Goal: Check status: Check status

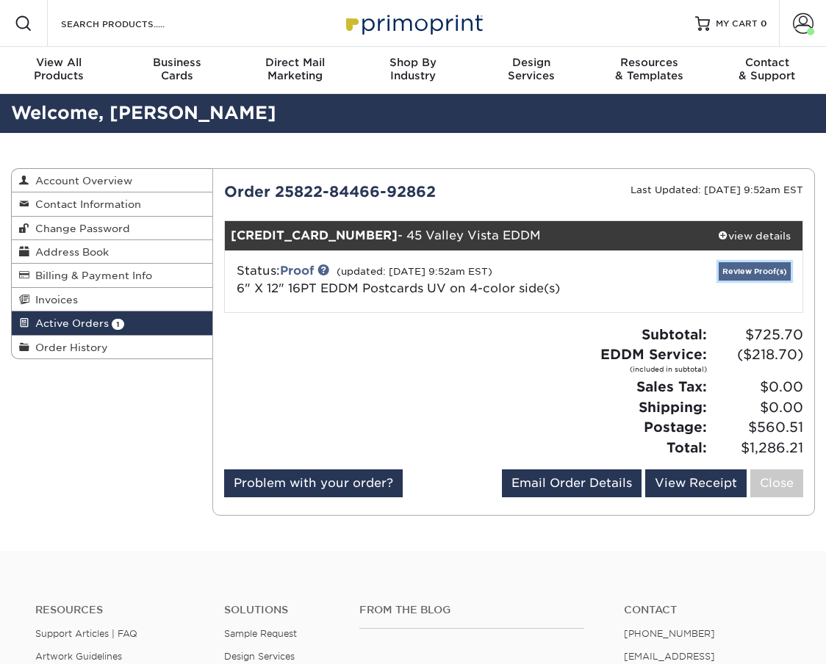
click at [745, 262] on link "Review Proof(s)" at bounding box center [755, 271] width 72 height 18
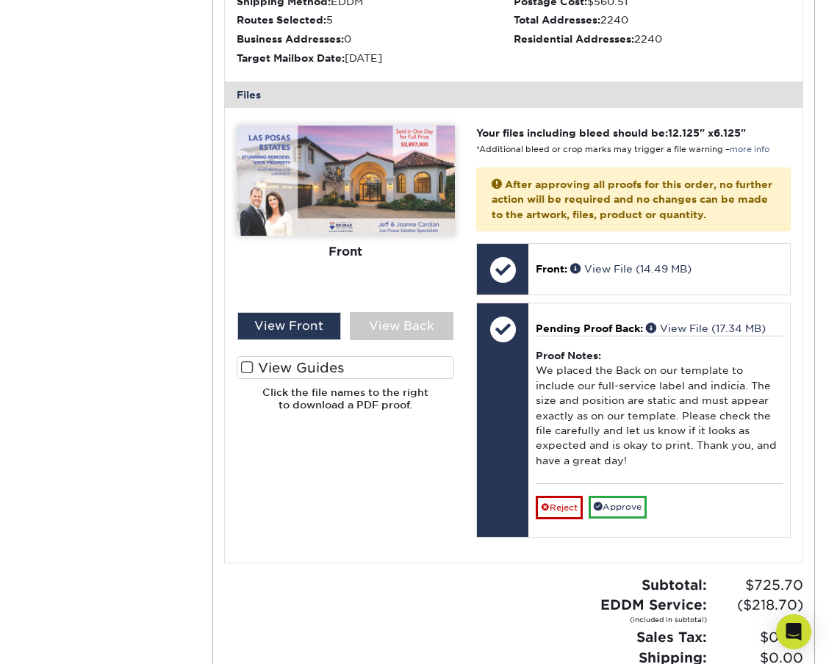
scroll to position [579, 0]
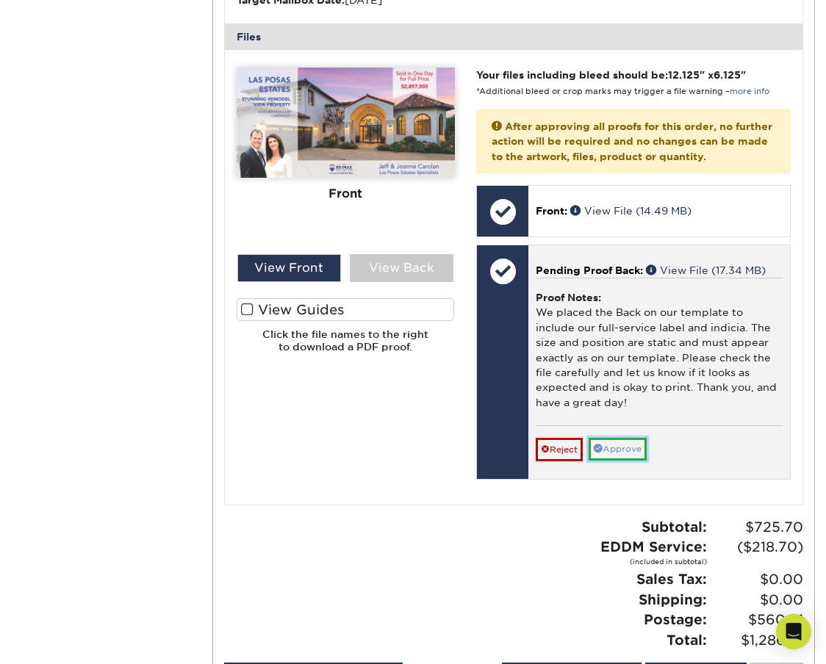
click at [623, 438] on link "Approve" at bounding box center [618, 449] width 58 height 23
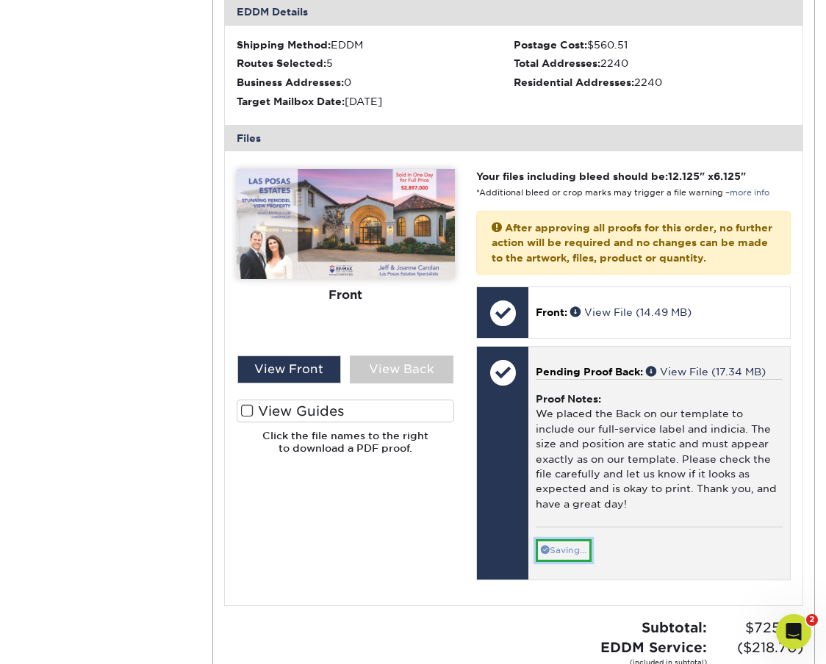
scroll to position [475, 0]
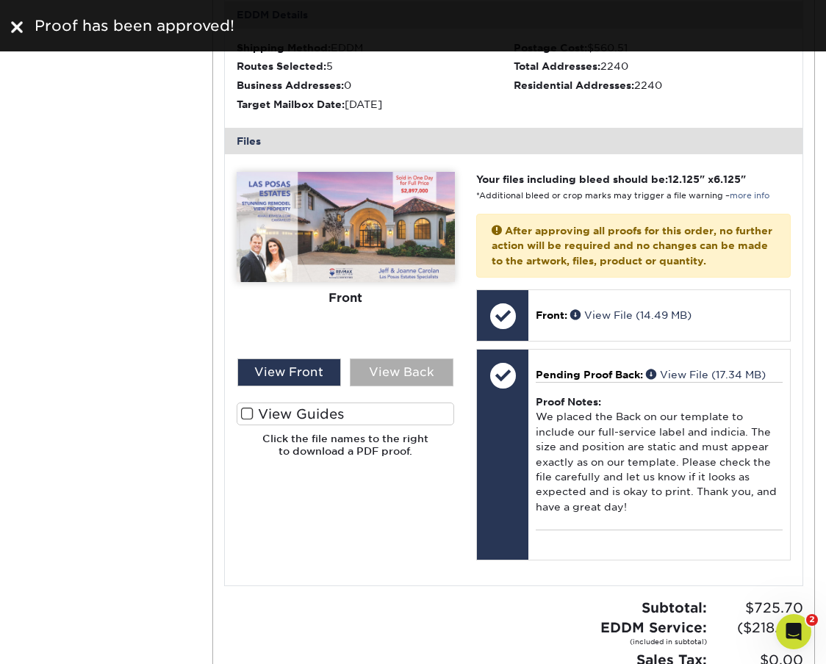
click at [377, 359] on div "View Back" at bounding box center [402, 373] width 104 height 28
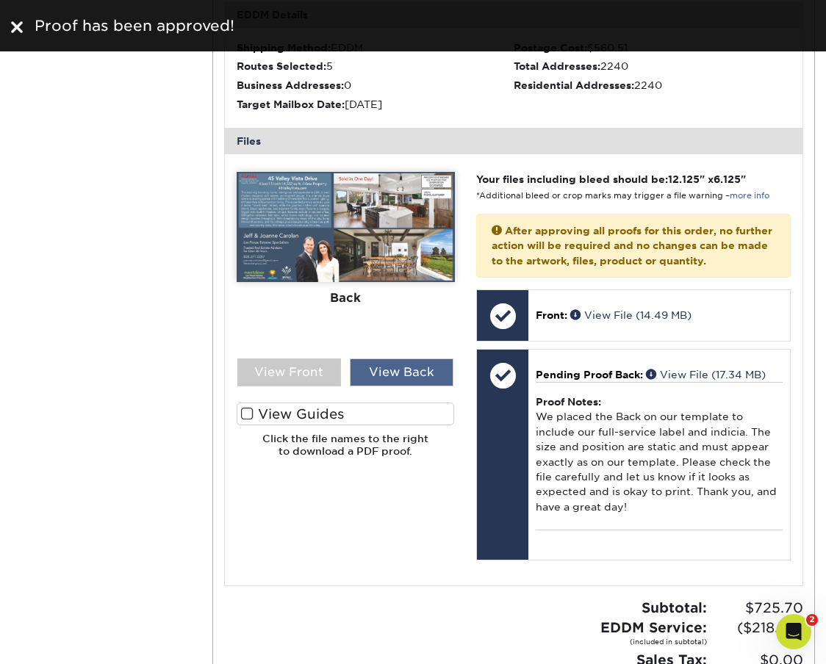
click at [377, 359] on div "View Back" at bounding box center [402, 373] width 104 height 28
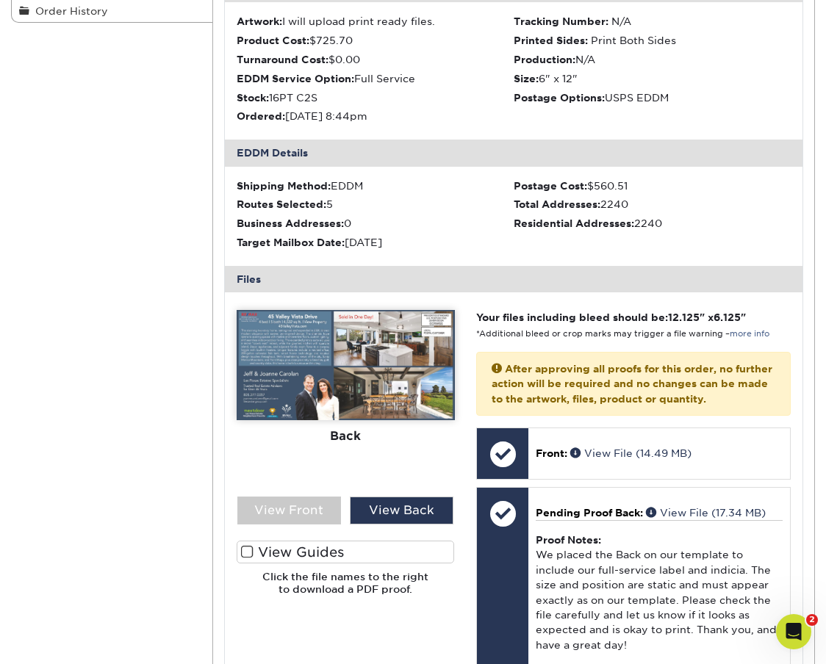
scroll to position [0, 0]
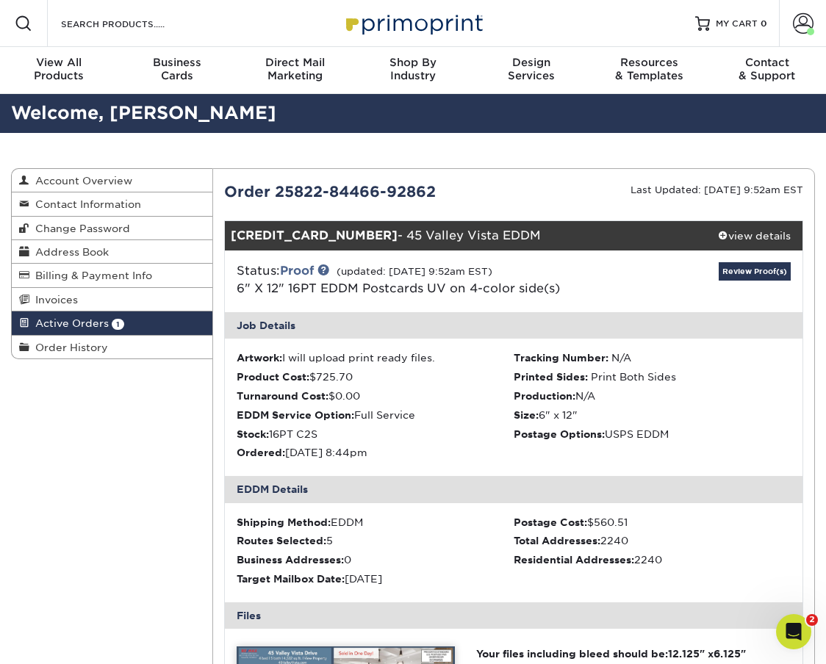
click at [253, 181] on div "Order 25822-84466-92862" at bounding box center [363, 192] width 301 height 22
